Goal: Task Accomplishment & Management: Use online tool/utility

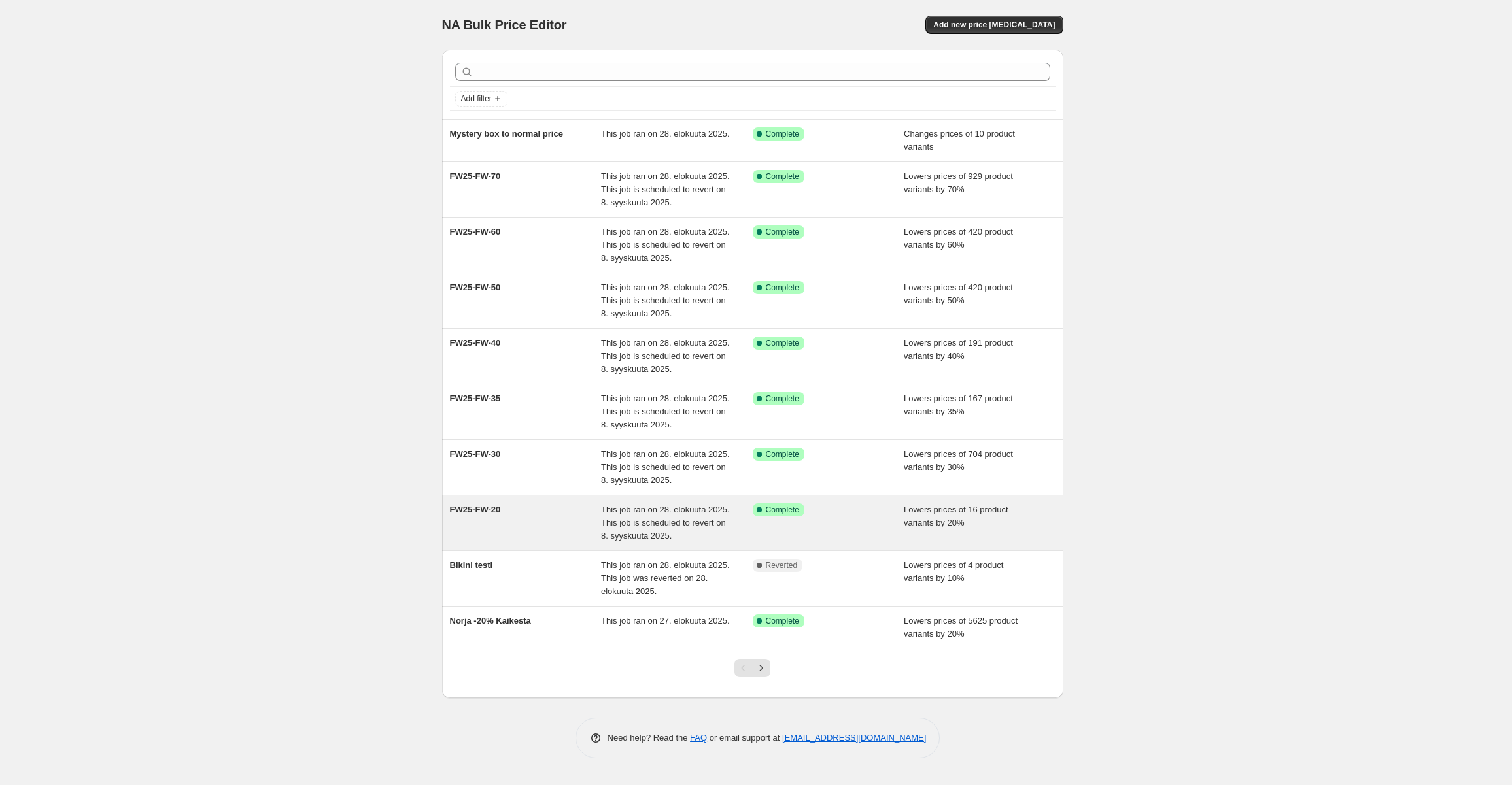
click at [675, 520] on span "This job ran on 28. elokuuta 2025. This job is scheduled to revert on 8. syysku…" at bounding box center [665, 522] width 129 height 36
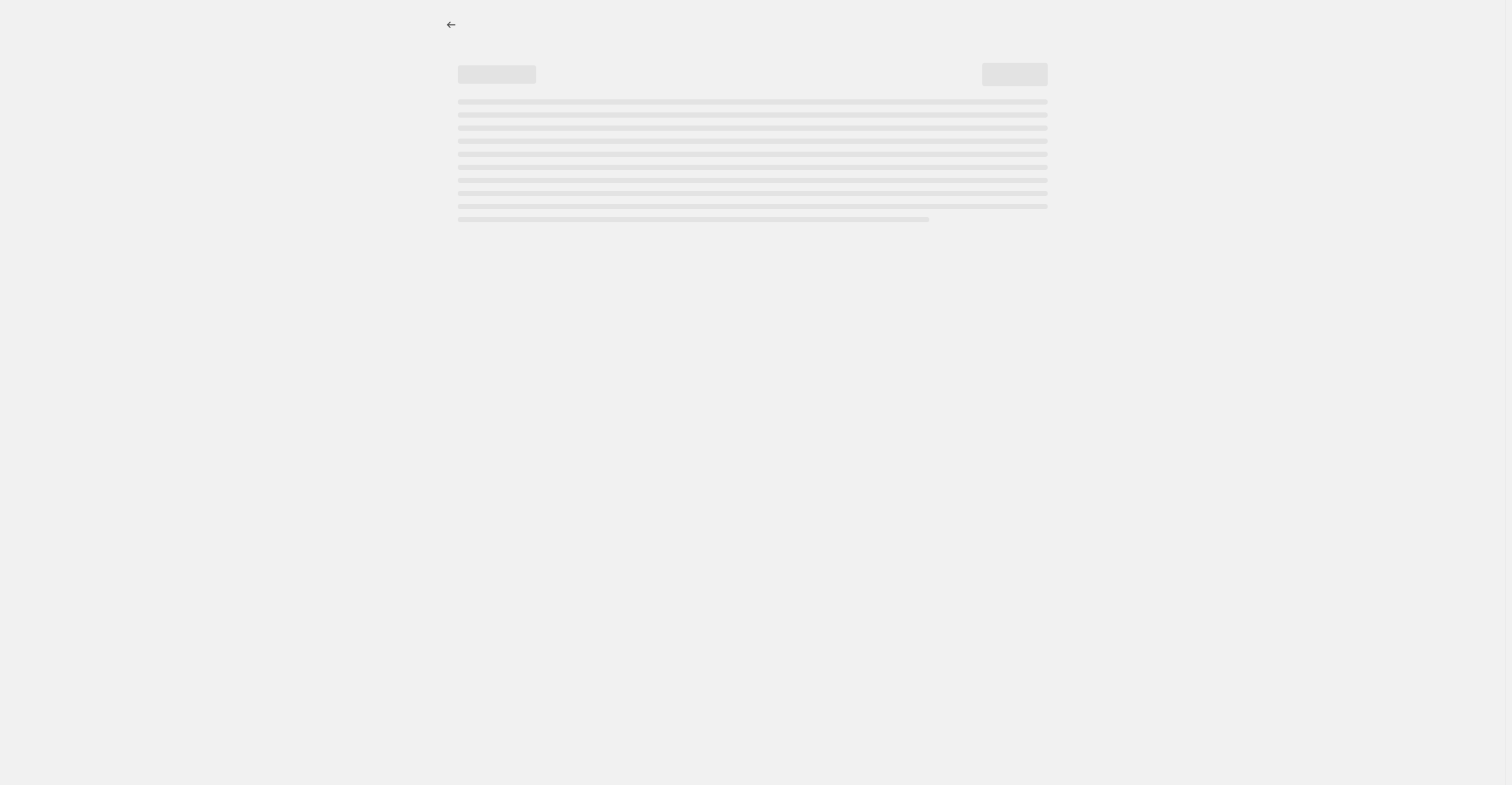
select select "percentage"
select select "tag"
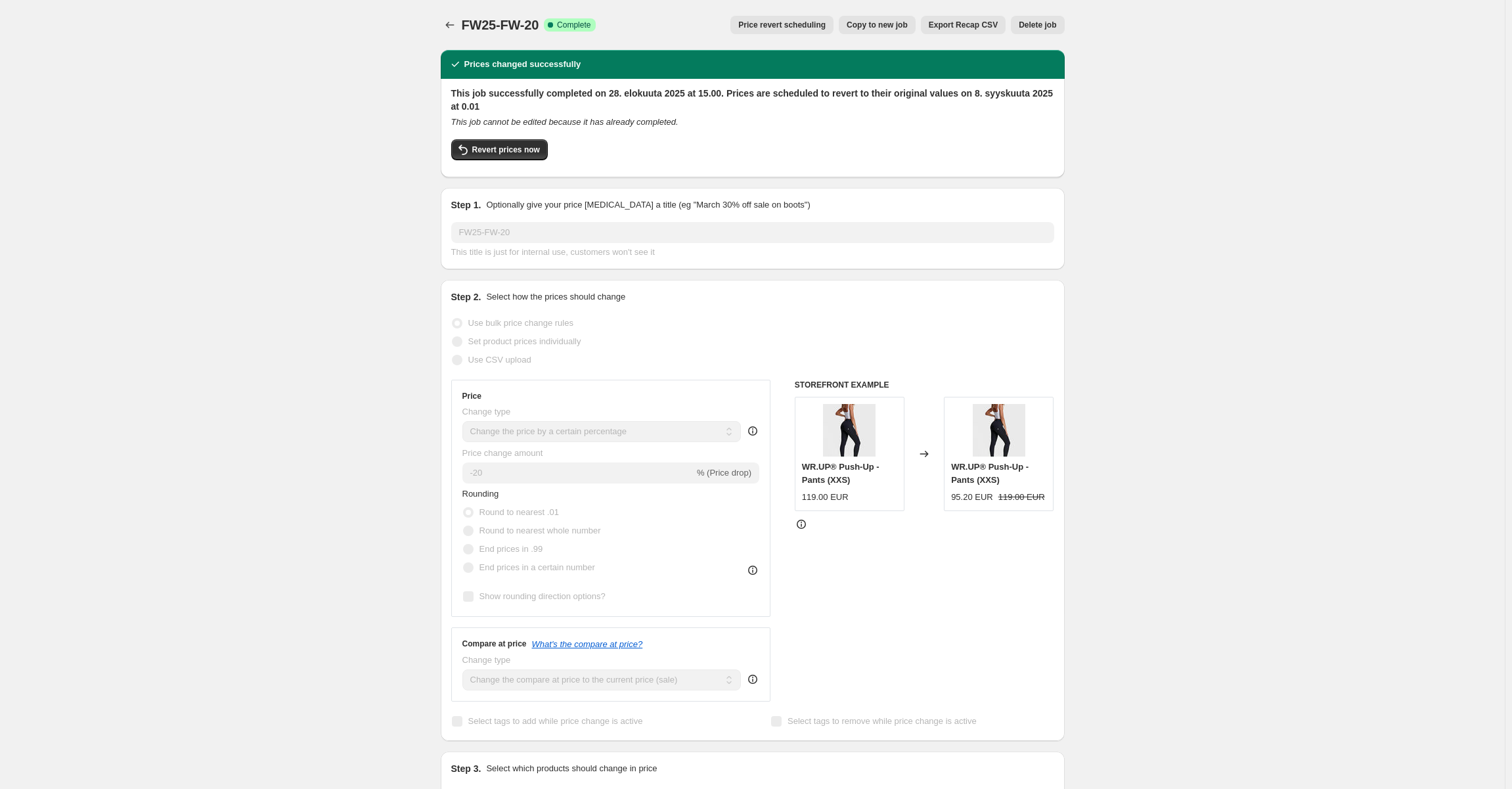
click at [825, 25] on span "Price revert scheduling" at bounding box center [782, 25] width 88 height 10
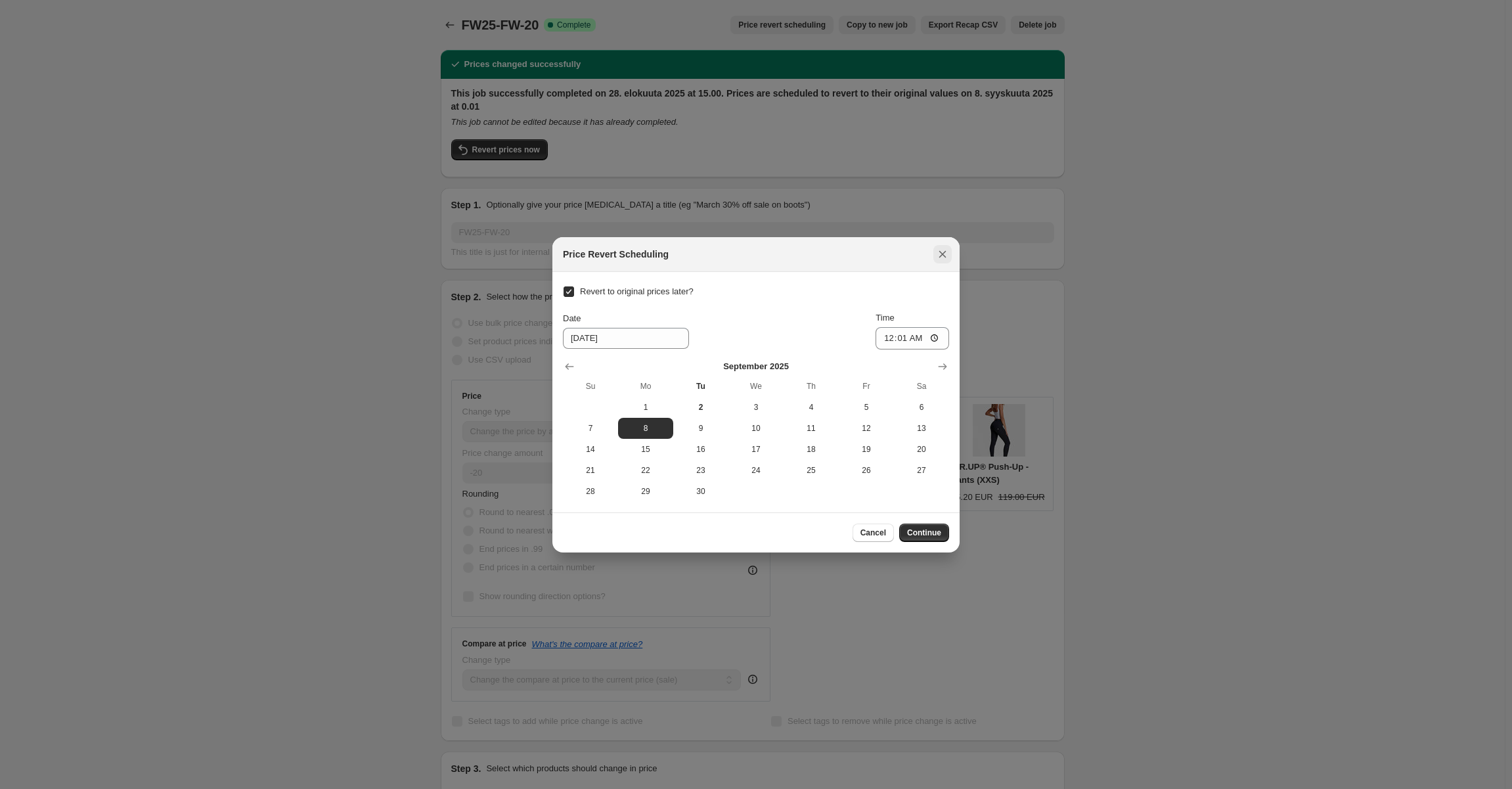
click at [943, 258] on icon "Close" at bounding box center [942, 254] width 13 height 13
